Goal: Obtain resource: Obtain resource

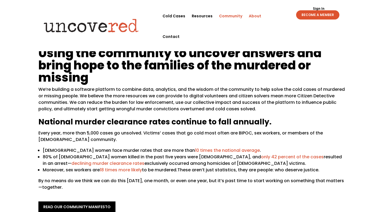
click at [227, 15] on link "Community" at bounding box center [230, 16] width 23 height 21
click at [202, 15] on link "Resources" at bounding box center [202, 16] width 21 height 21
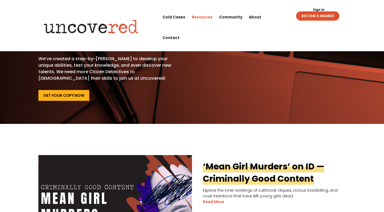
scroll to position [28, 0]
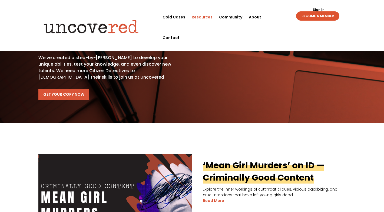
click at [70, 94] on link "Get Your Copy Now" at bounding box center [63, 94] width 51 height 11
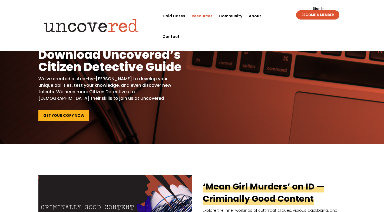
scroll to position [0, 0]
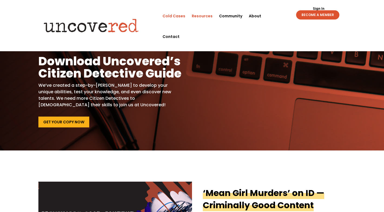
click at [181, 15] on link "Cold Cases" at bounding box center [174, 16] width 23 height 21
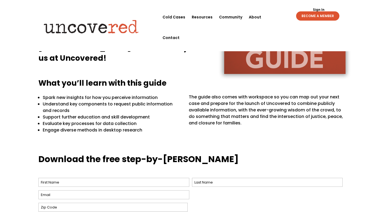
scroll to position [124, 0]
